Goal: Obtain resource: Obtain resource

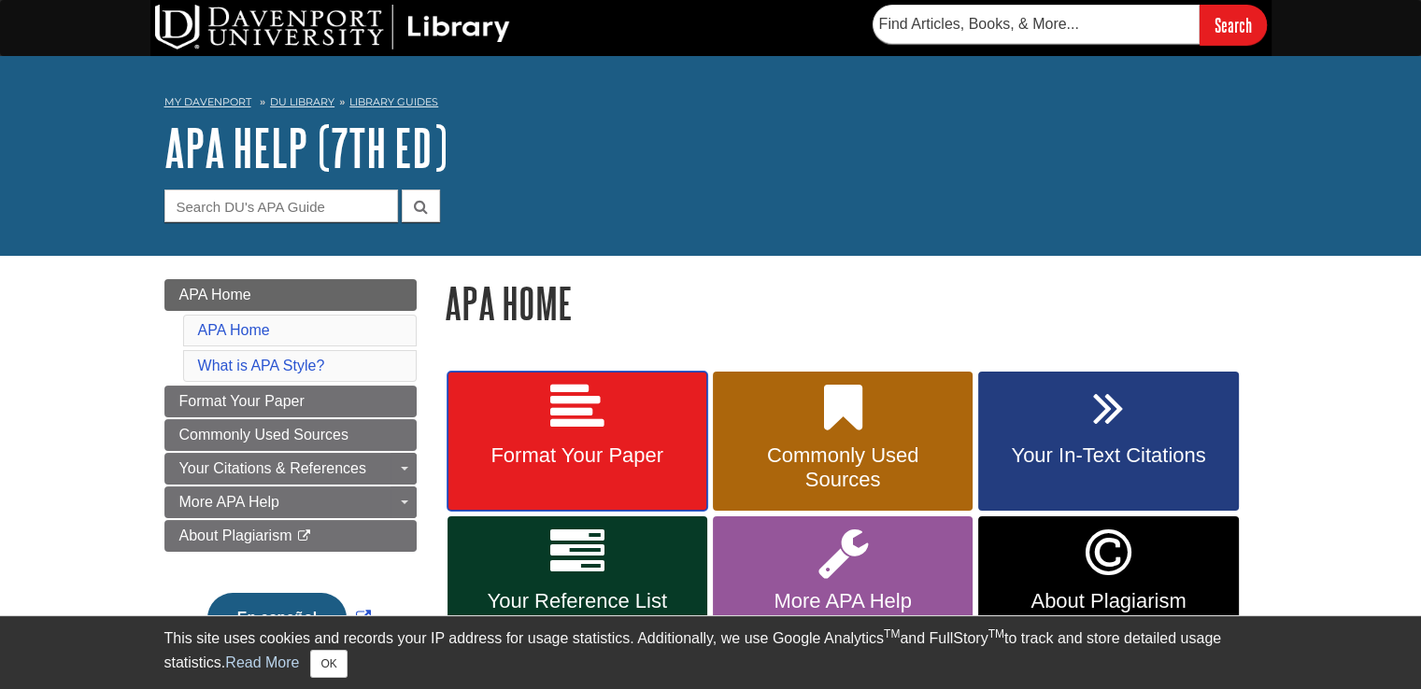
click at [569, 427] on icon at bounding box center [577, 408] width 54 height 54
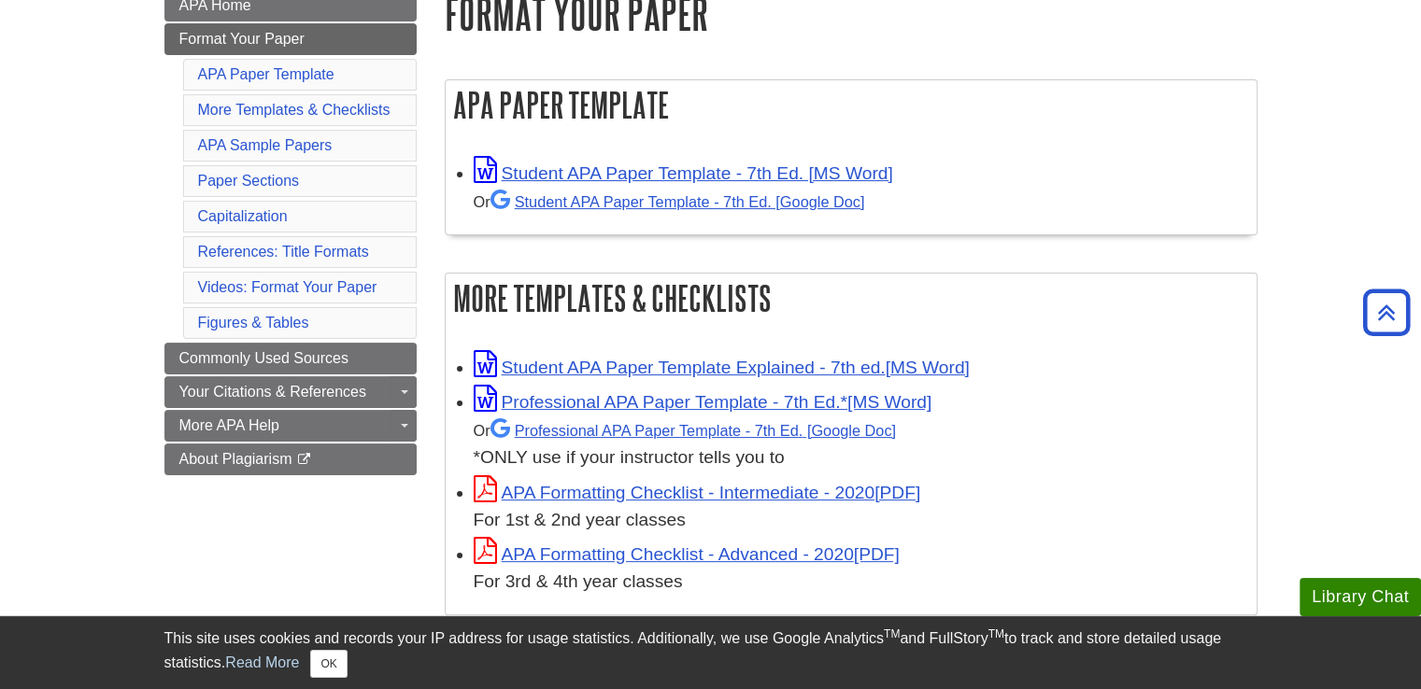
scroll to position [131, 0]
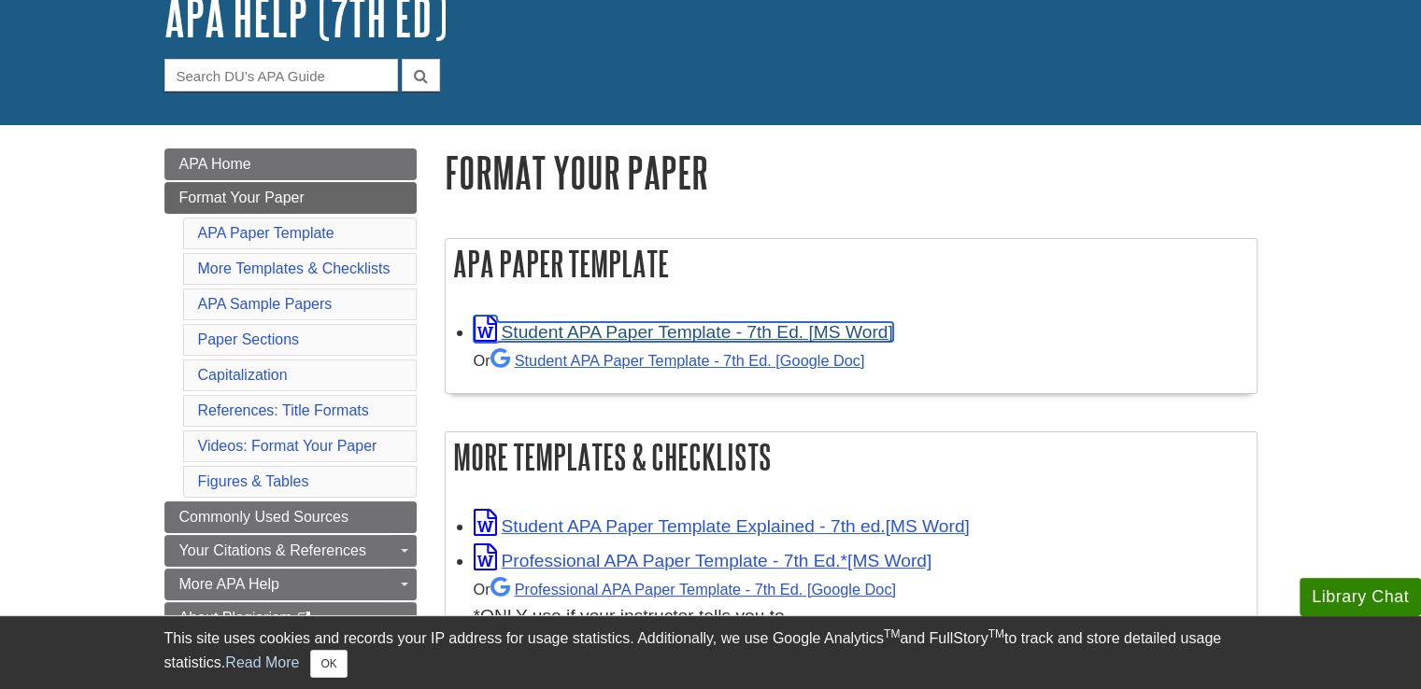
click at [624, 337] on link "Student APA Paper Template - 7th Ed. [MS Word]" at bounding box center [683, 332] width 419 height 20
click at [713, 325] on link "Student APA Paper Template - 7th Ed. [MS Word]" at bounding box center [683, 332] width 419 height 20
